Goal: Task Accomplishment & Management: Use online tool/utility

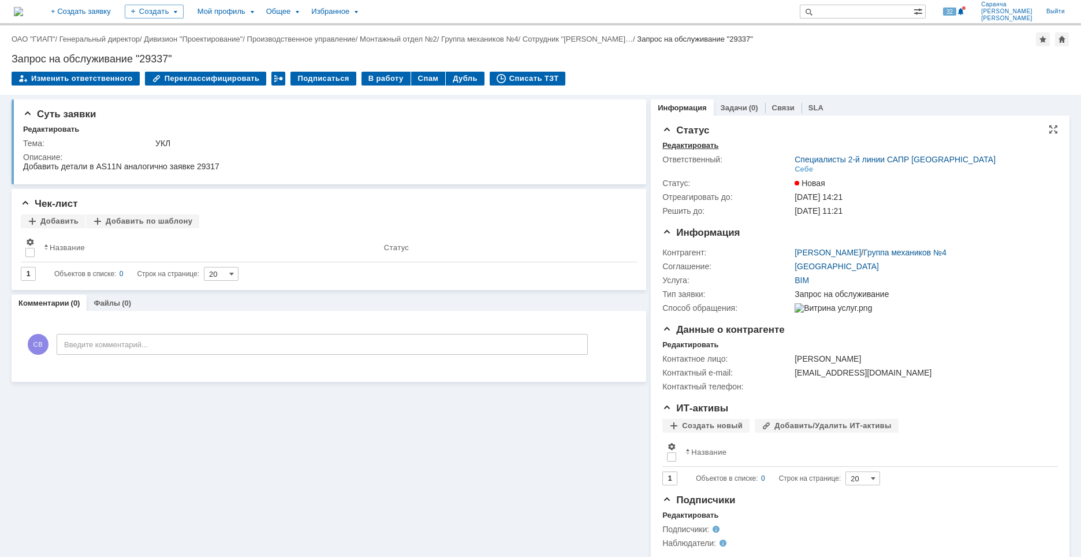
click at [672, 146] on div "Редактировать" at bounding box center [691, 145] width 56 height 9
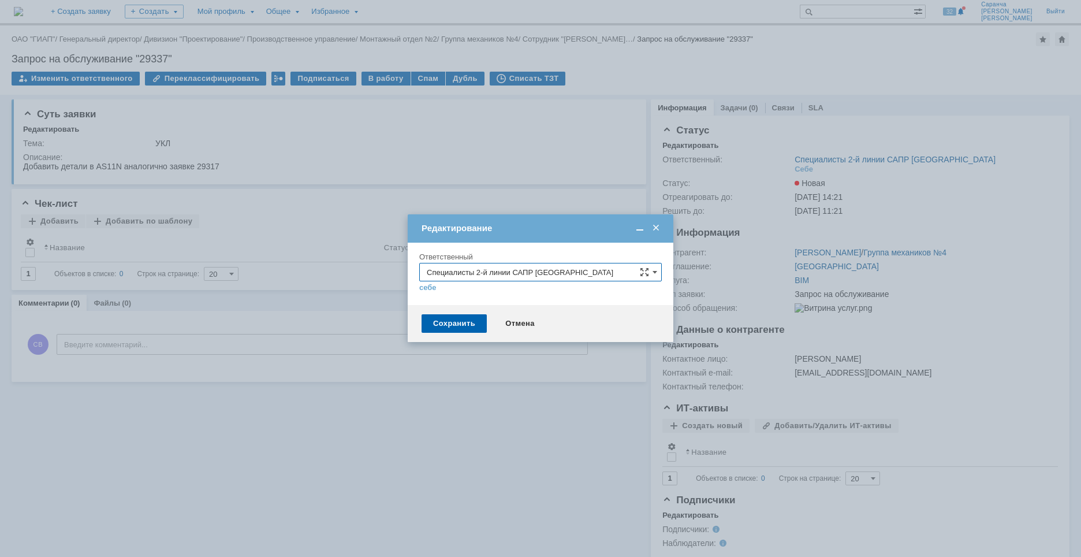
click at [483, 269] on input "Специалисты 2-й линии САПР Новомосковск" at bounding box center [540, 272] width 243 height 18
click at [467, 368] on span "Зиборов Валерий Сергеевич" at bounding box center [541, 369] width 228 height 9
type input "Зиборов Валерий Сергеевич"
click at [456, 319] on div "Сохранить" at bounding box center [454, 323] width 65 height 18
